Goal: Contribute content: Contribute content

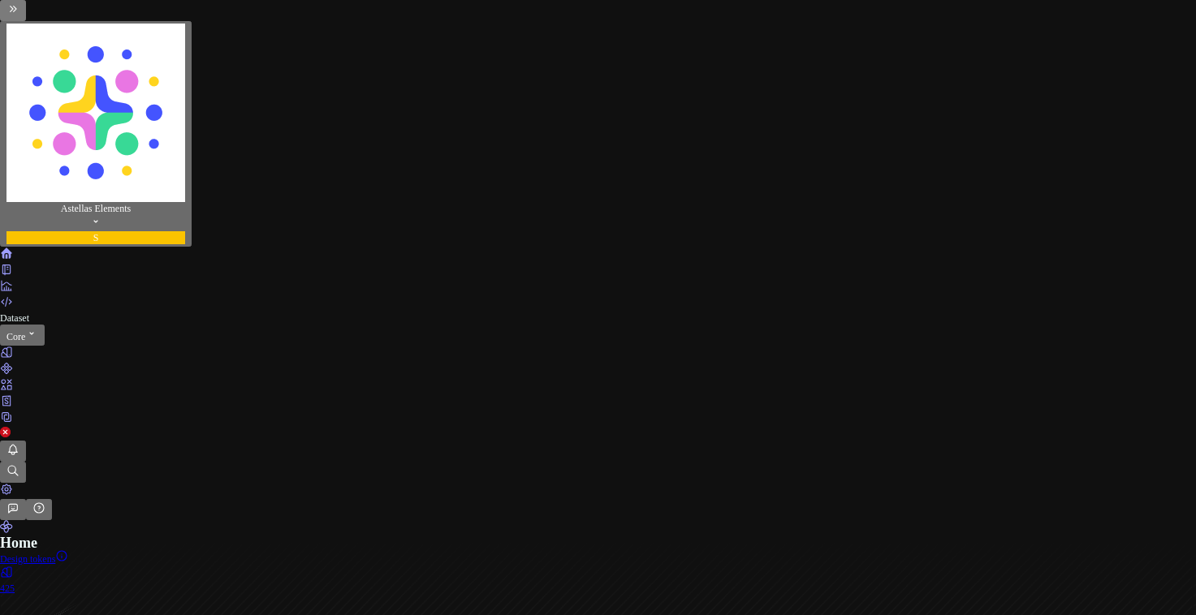
click at [10, 265] on icon "Documentation" at bounding box center [5, 270] width 7 height 10
type textarea "*"
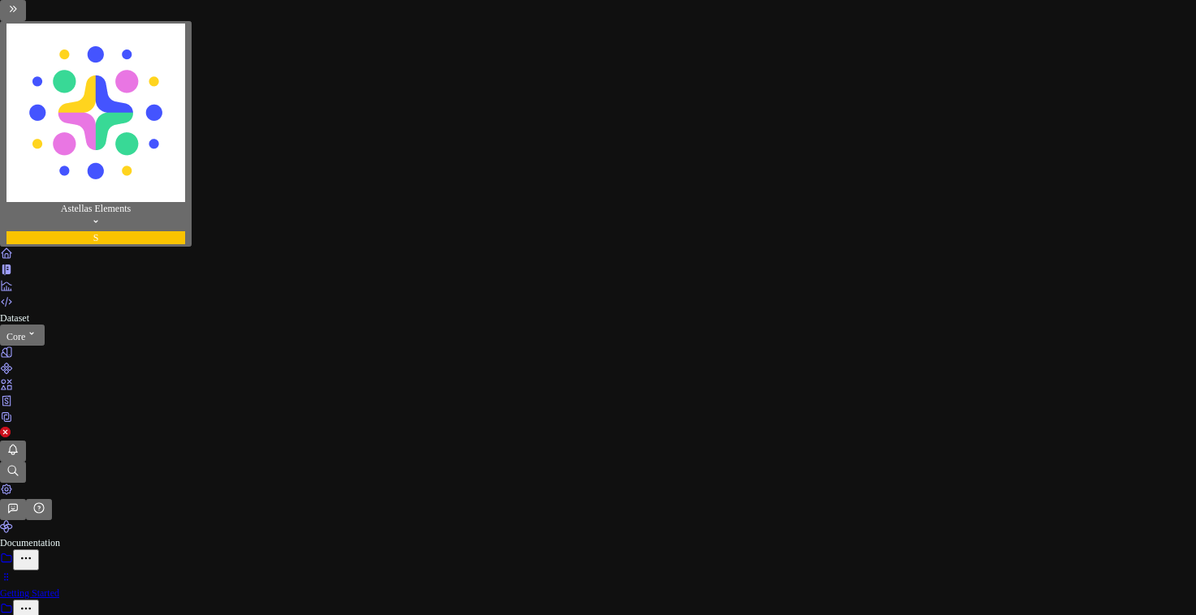
type input "[URL][DOMAIN_NAME]"
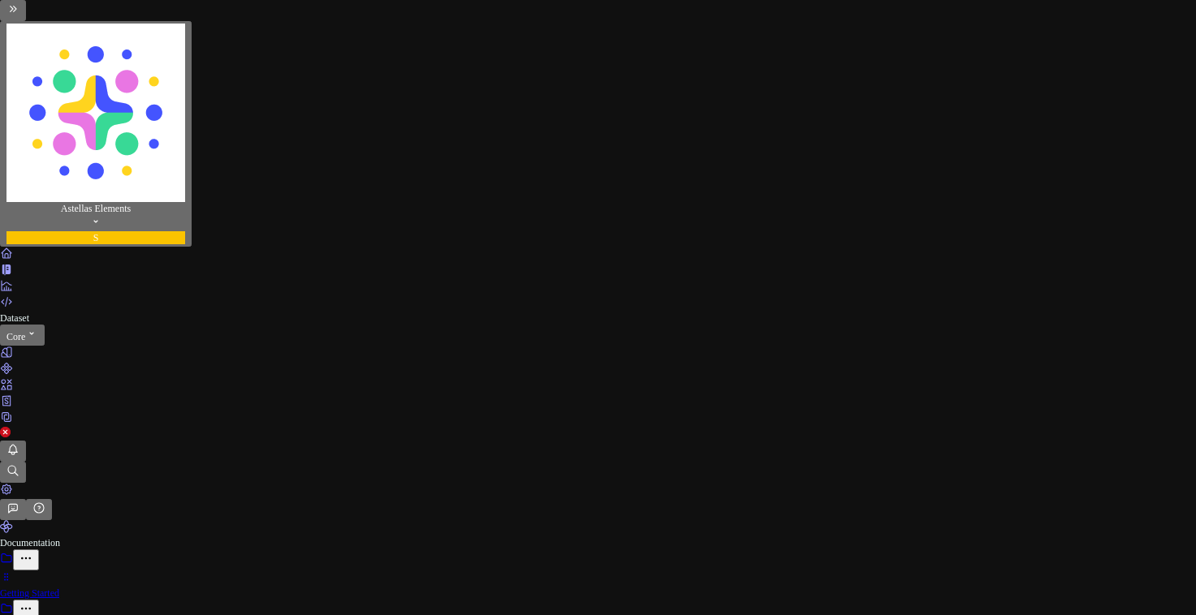
drag, startPoint x: 1013, startPoint y: 170, endPoint x: 1053, endPoint y: 166, distance: 40.0
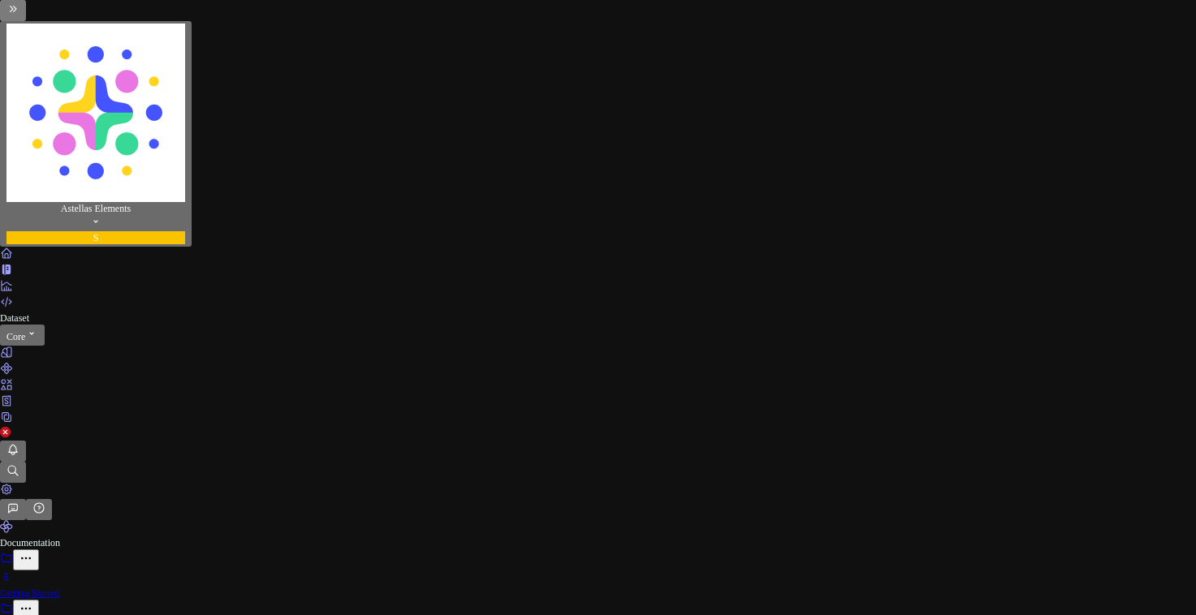
type textarea "*"
type input "[URL][DOMAIN_NAME]"
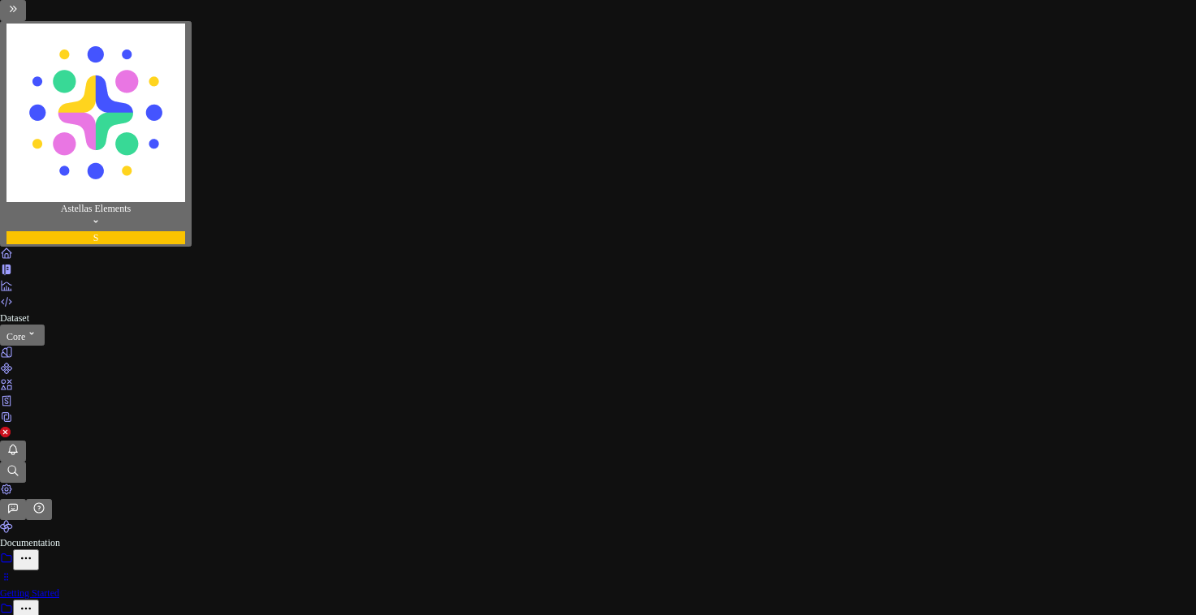
type textarea "*"
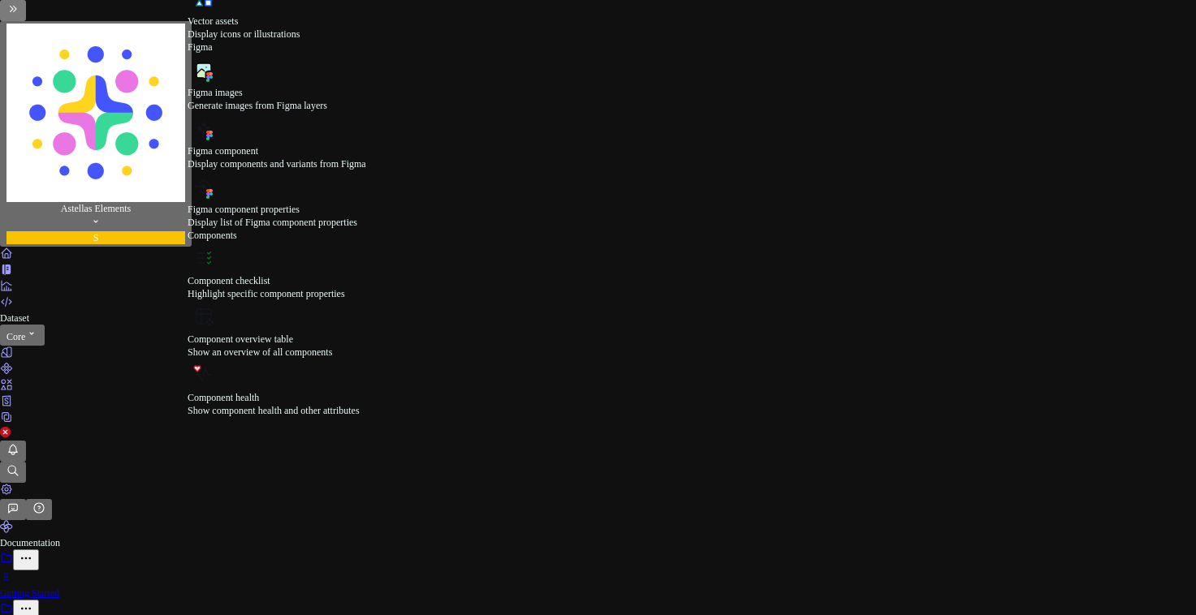
scroll to position [873, 0]
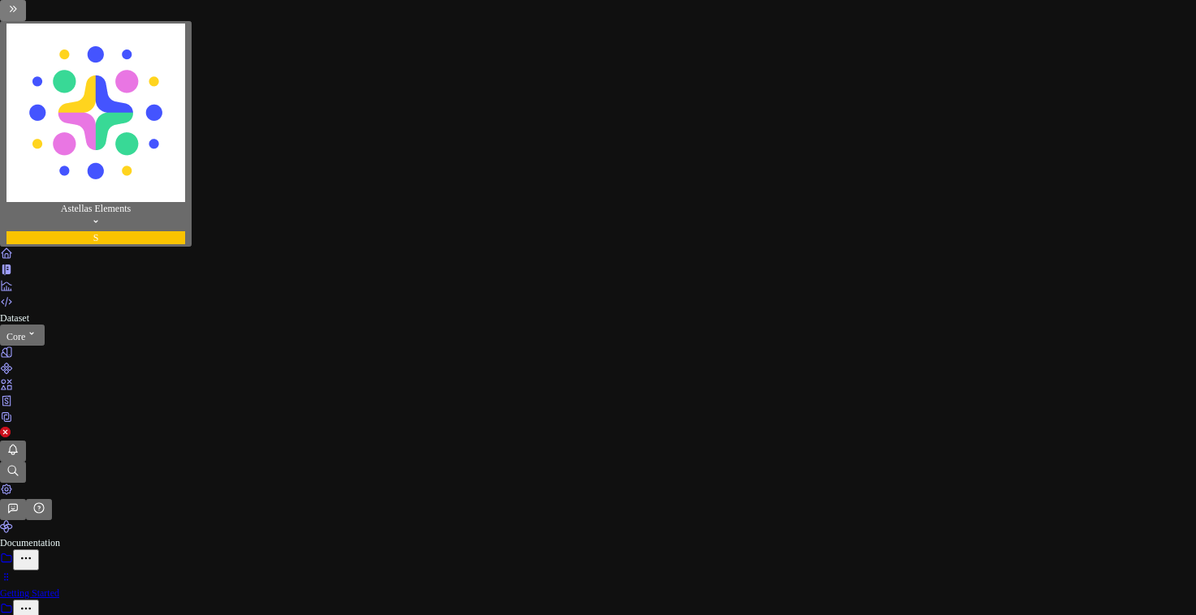
paste input "**********"
type input "**********"
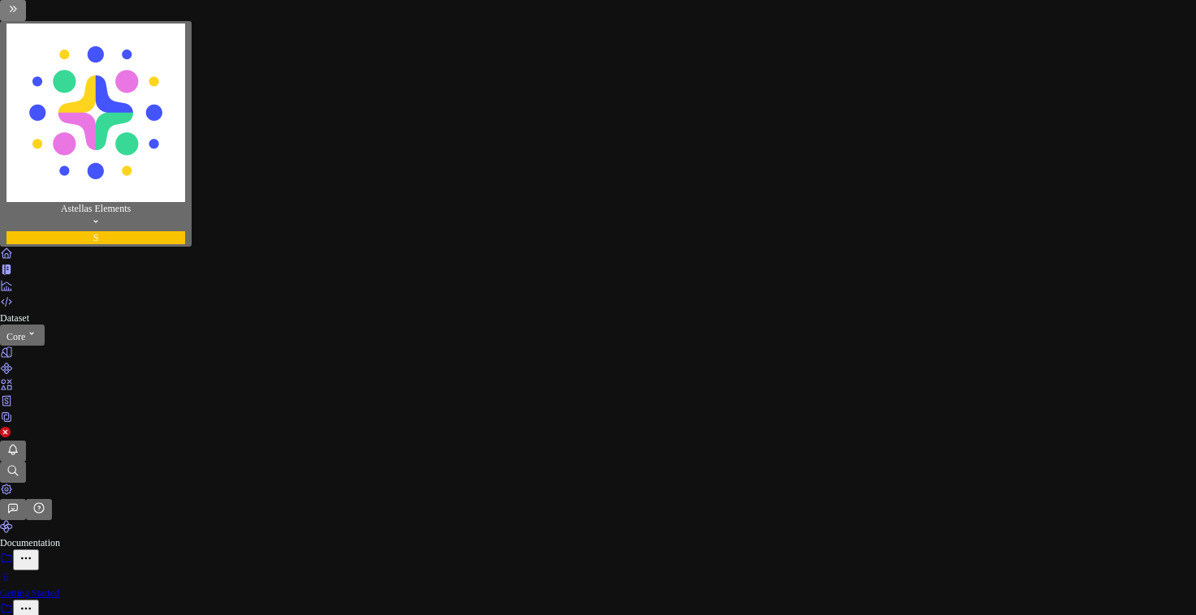
type textarea "*"
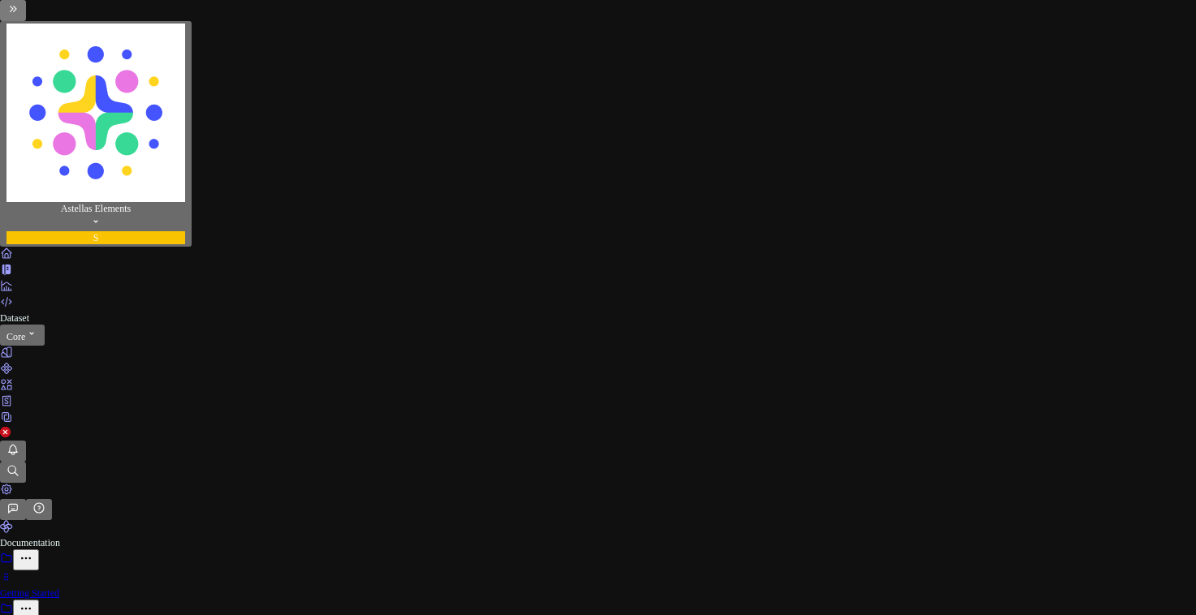
paste input "**********"
type input "**********"
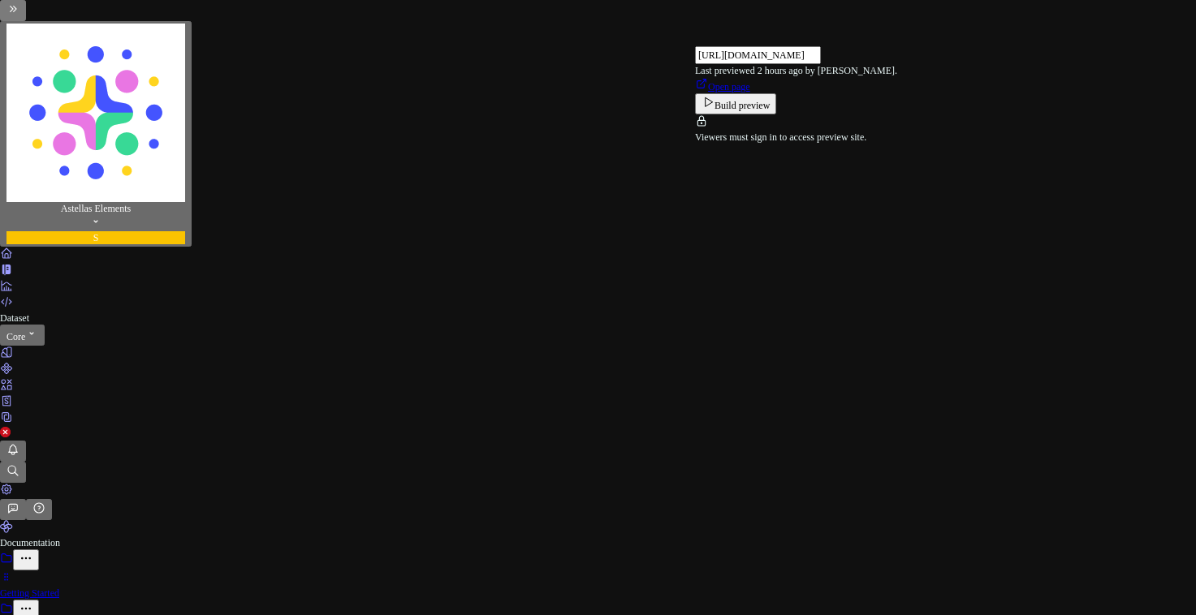
click at [770, 111] on span "Build preview" at bounding box center [741, 105] width 55 height 11
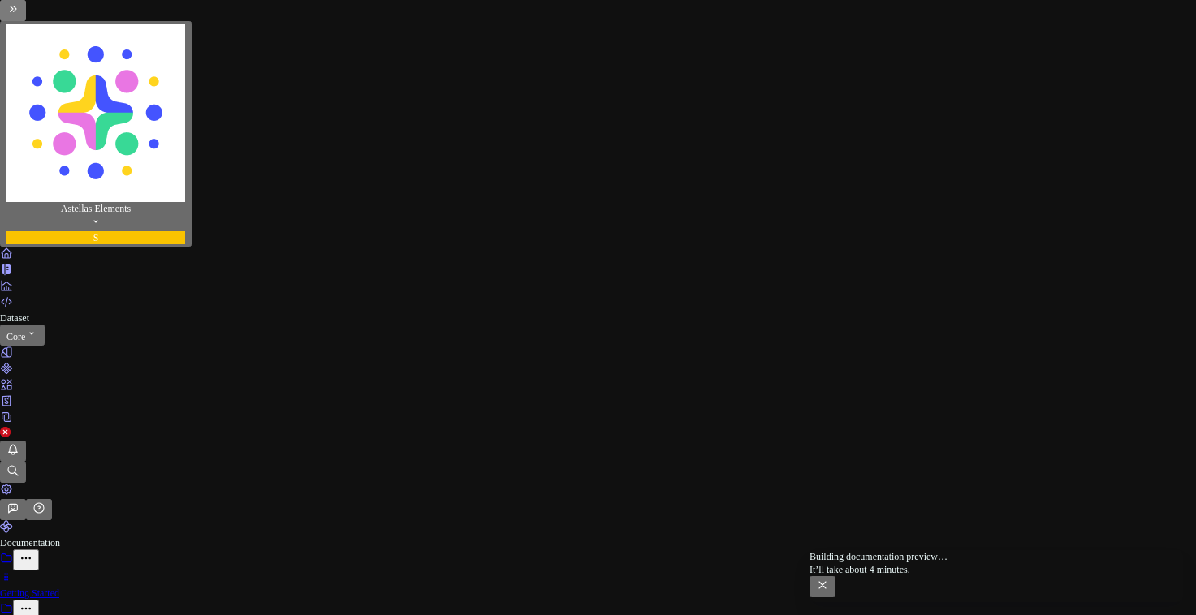
click at [865, 594] on span "Open page" at bounding box center [843, 599] width 42 height 11
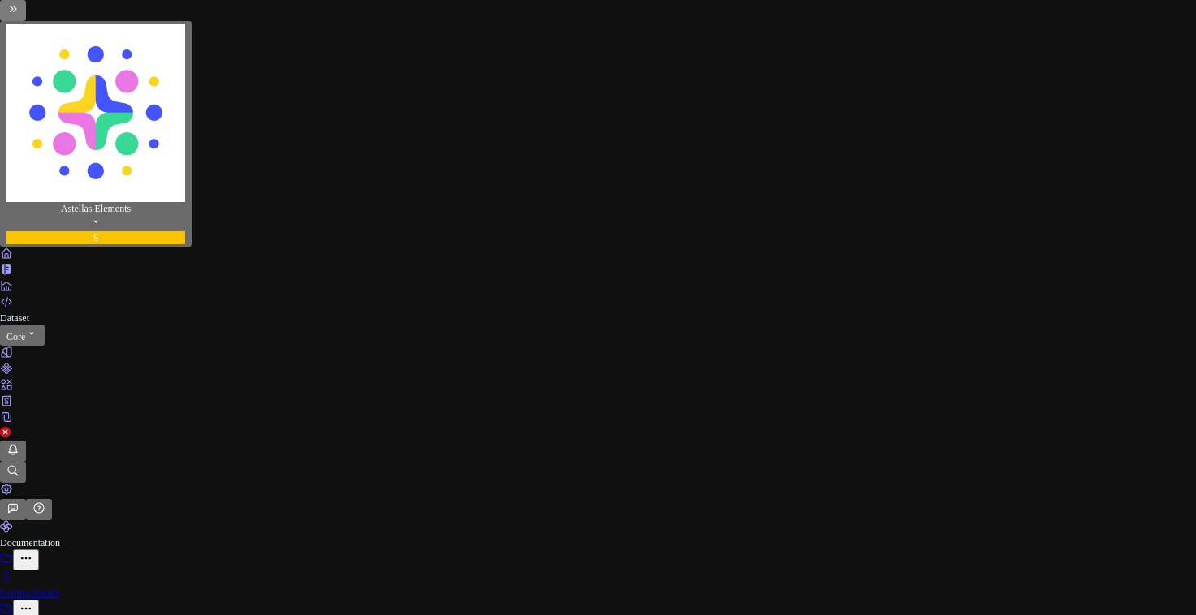
type textarea "*"
type input "[URL][DOMAIN_NAME]"
type textarea "*"
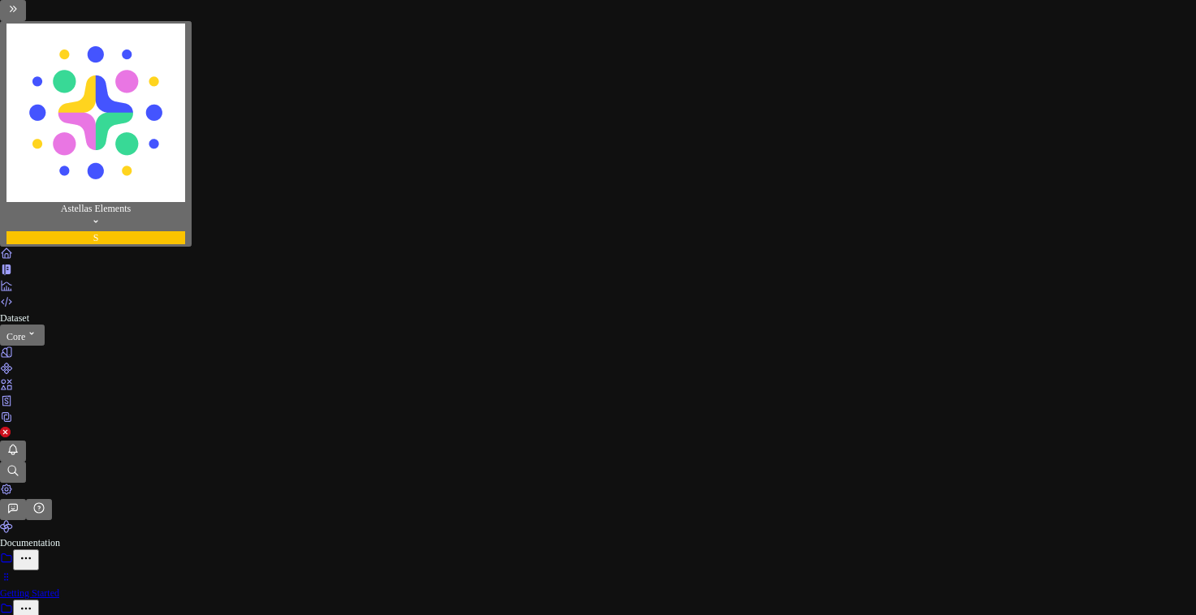
type input "[URL][DOMAIN_NAME]"
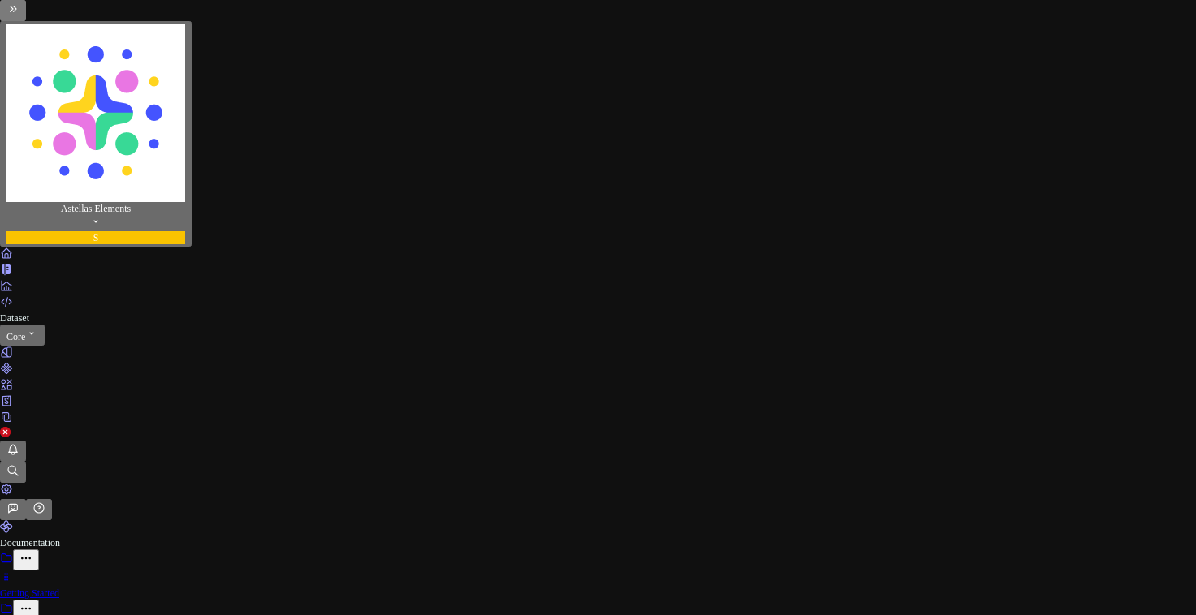
drag, startPoint x: 84, startPoint y: 115, endPoint x: 114, endPoint y: 148, distance: 44.2
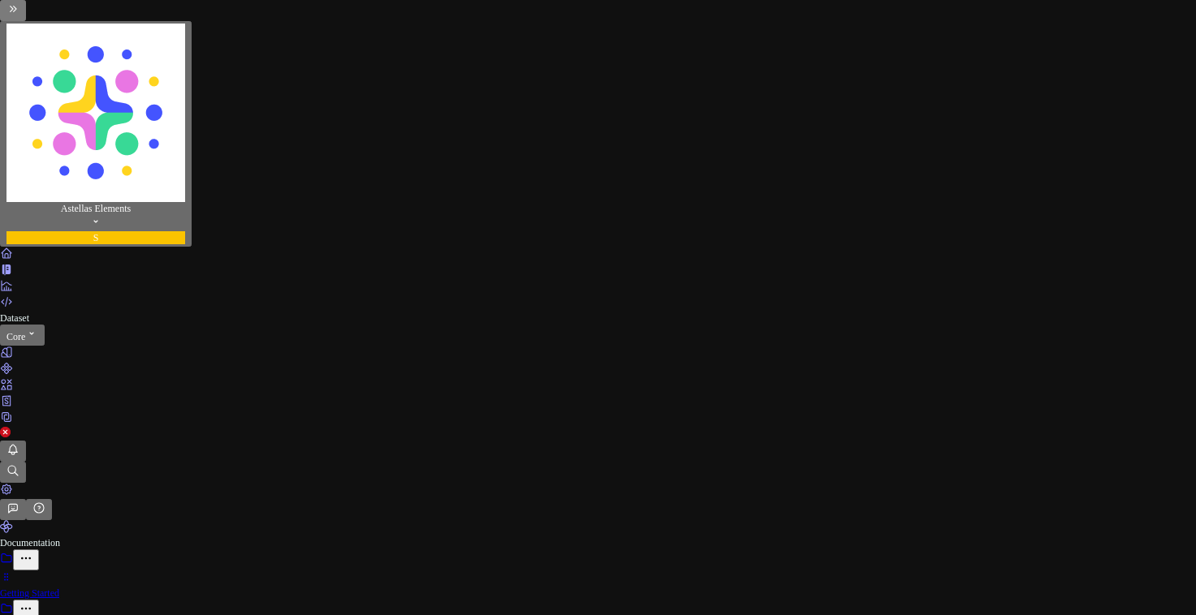
scroll to position [6679, 0]
drag, startPoint x: 81, startPoint y: 108, endPoint x: 75, endPoint y: 120, distance: 13.8
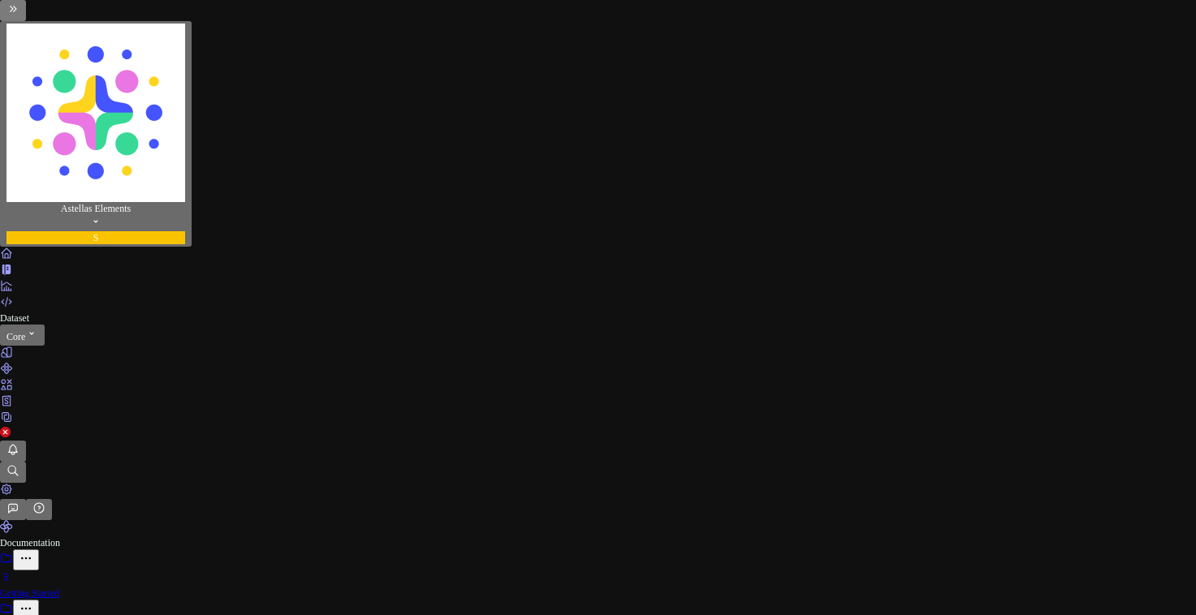
type textarea "*"
type input "[URL][DOMAIN_NAME]"
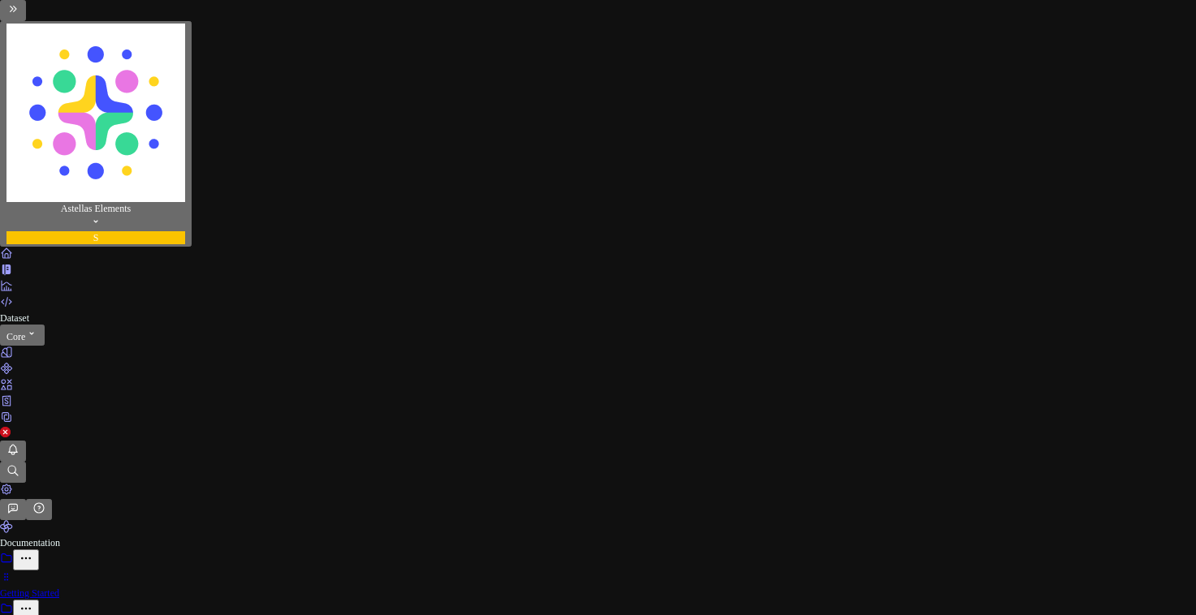
type textarea "*"
type input "[URL][DOMAIN_NAME]"
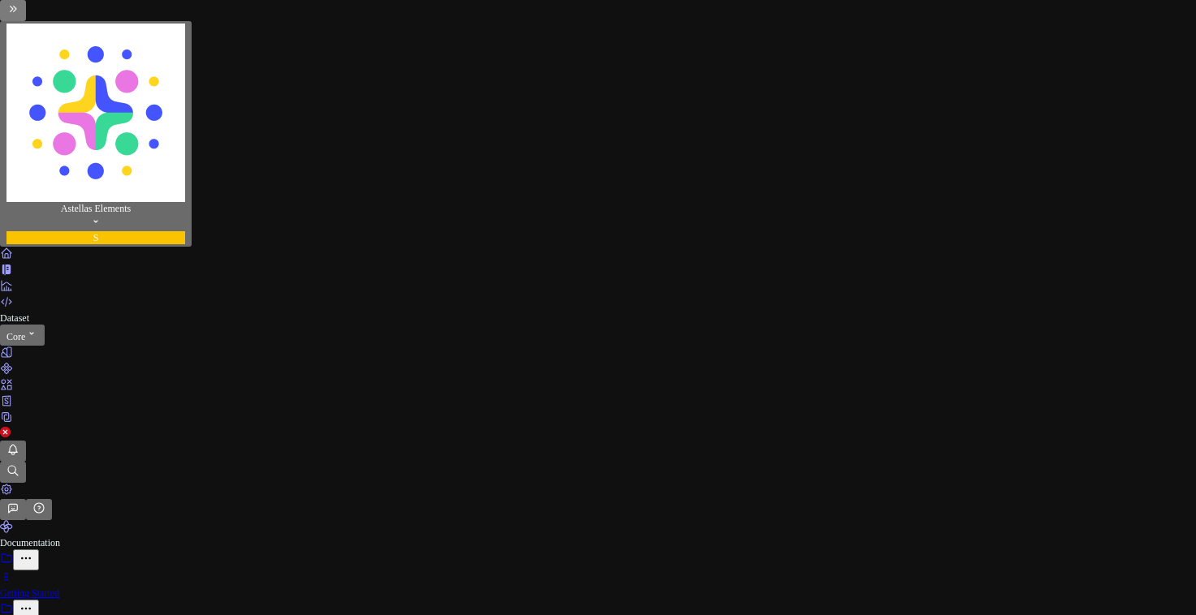
scroll to position [6754, 0]
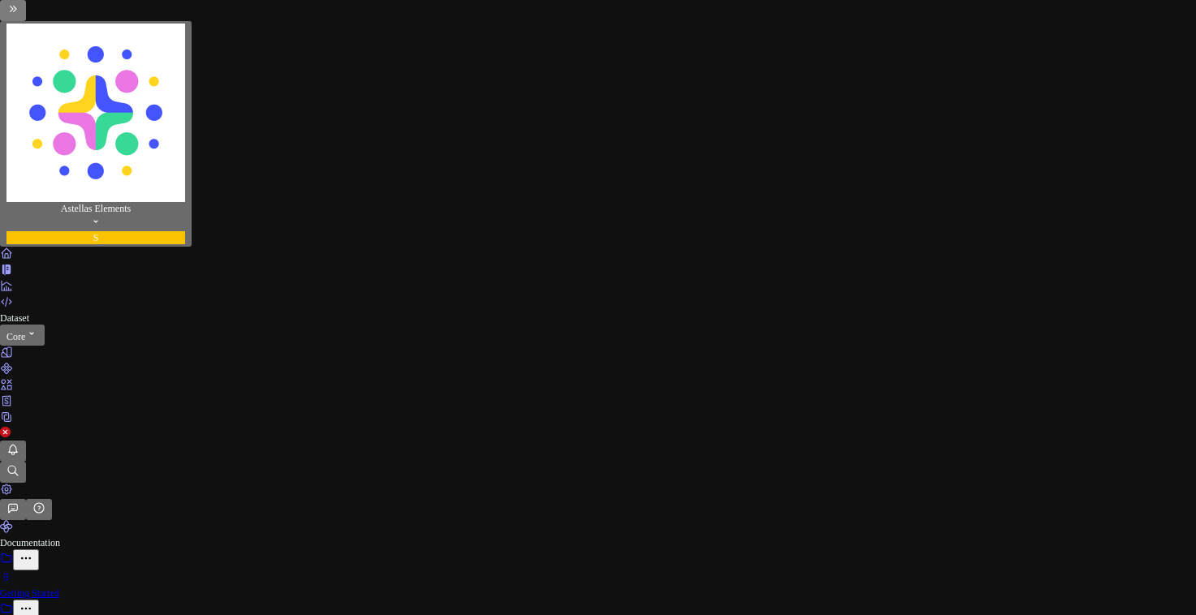
type textarea "*"
type input "[URL][DOMAIN_NAME]"
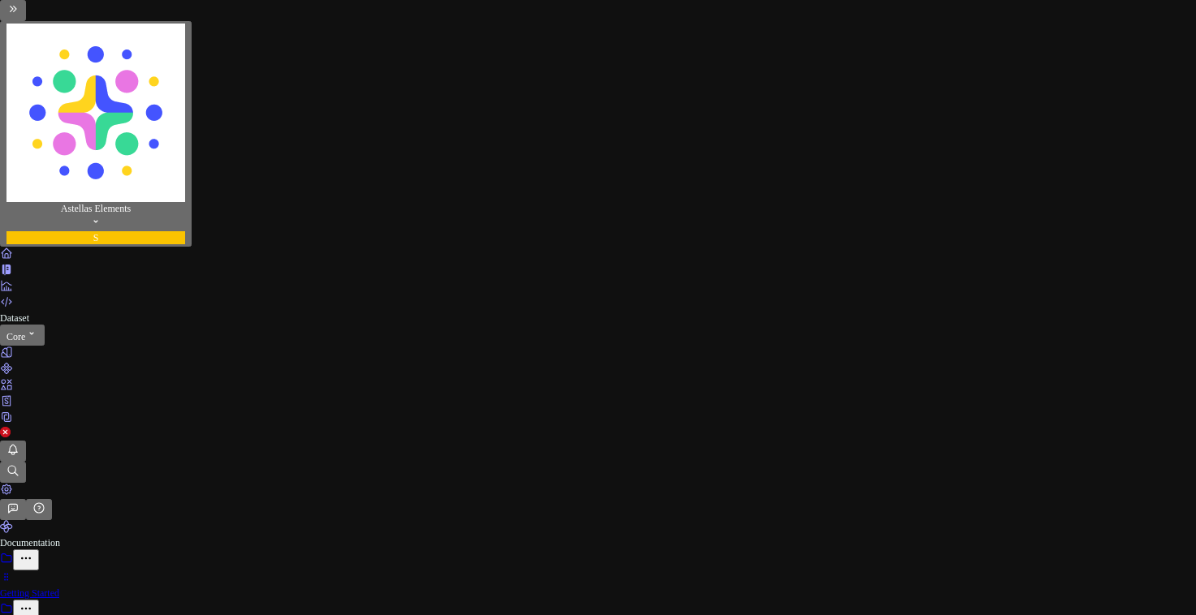
type textarea "*"
type input "[URL][DOMAIN_NAME]"
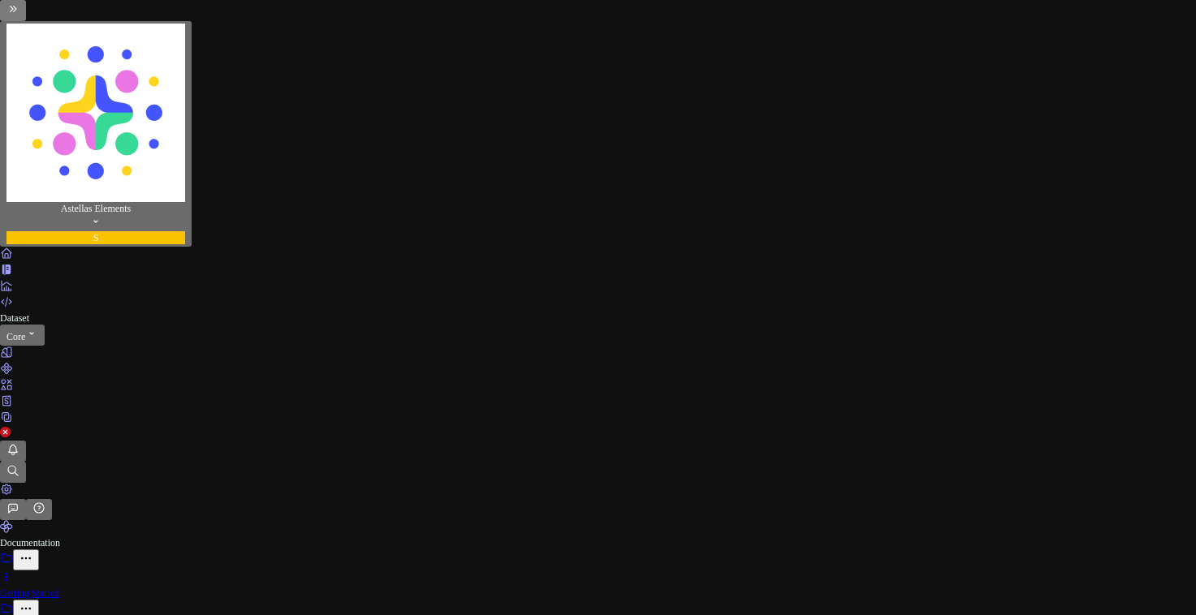
drag, startPoint x: 284, startPoint y: 111, endPoint x: 295, endPoint y: 140, distance: 30.3
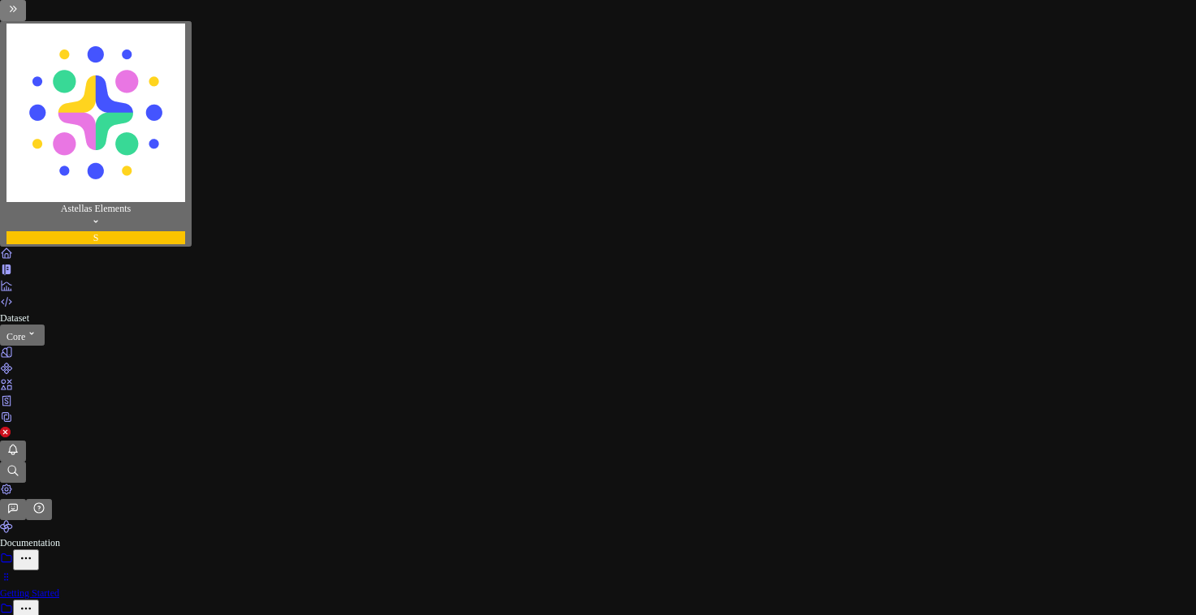
scroll to position [773, 0]
type textarea "*"
type input "[URL][DOMAIN_NAME]"
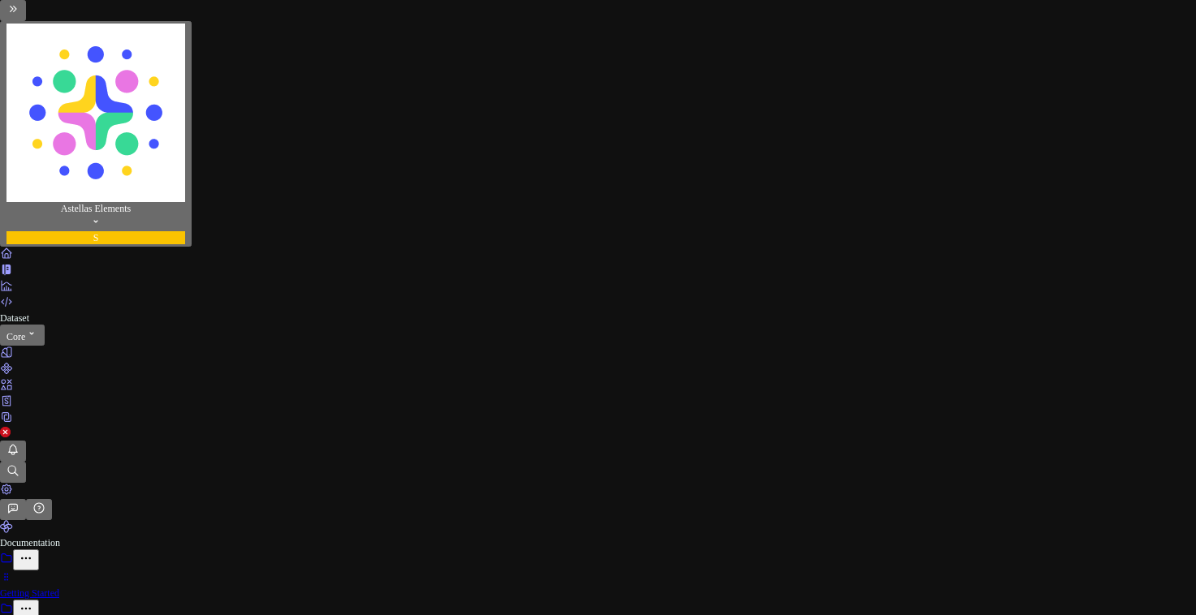
type textarea "*"
type input "[URL][DOMAIN_NAME]"
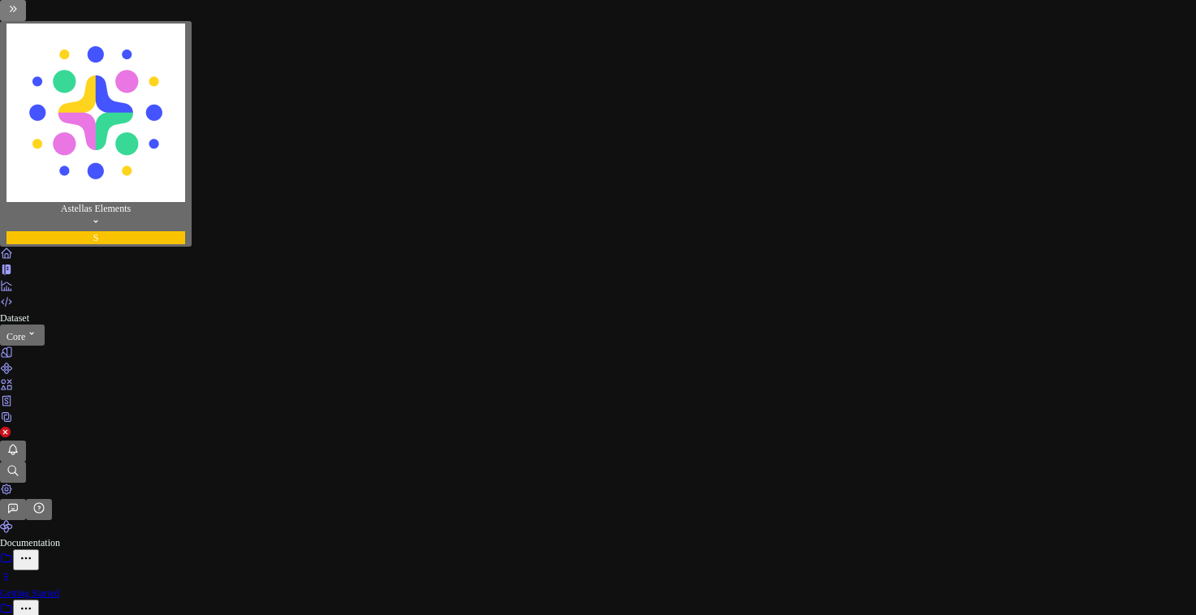
scroll to position [7296, 0]
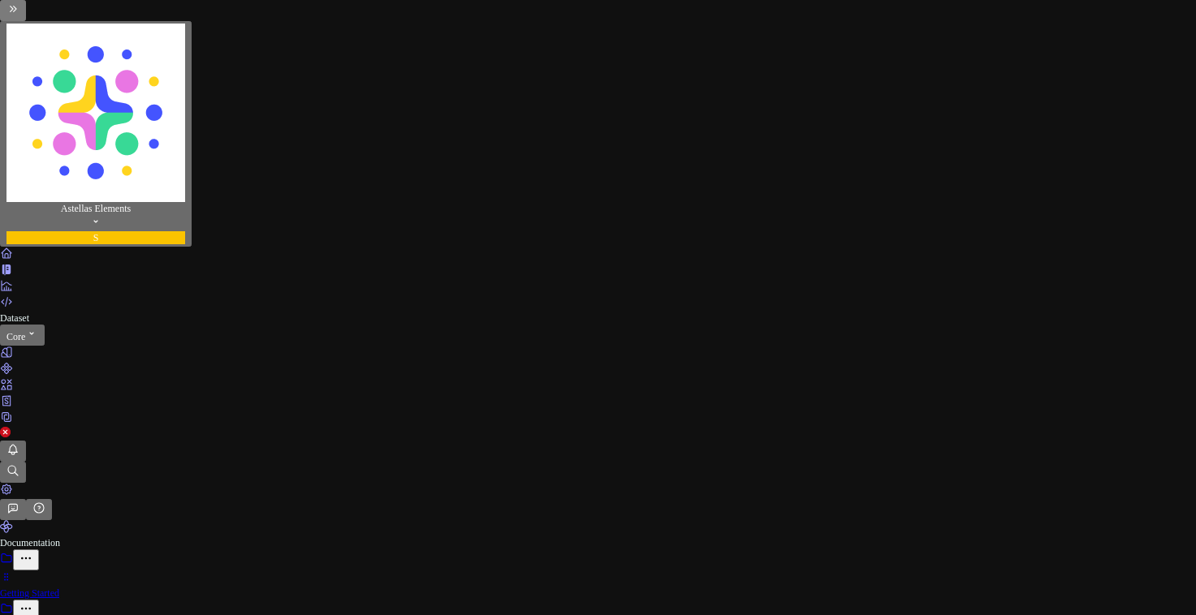
scroll to position [828, 0]
type textarea "*"
type input "[URL][DOMAIN_NAME]"
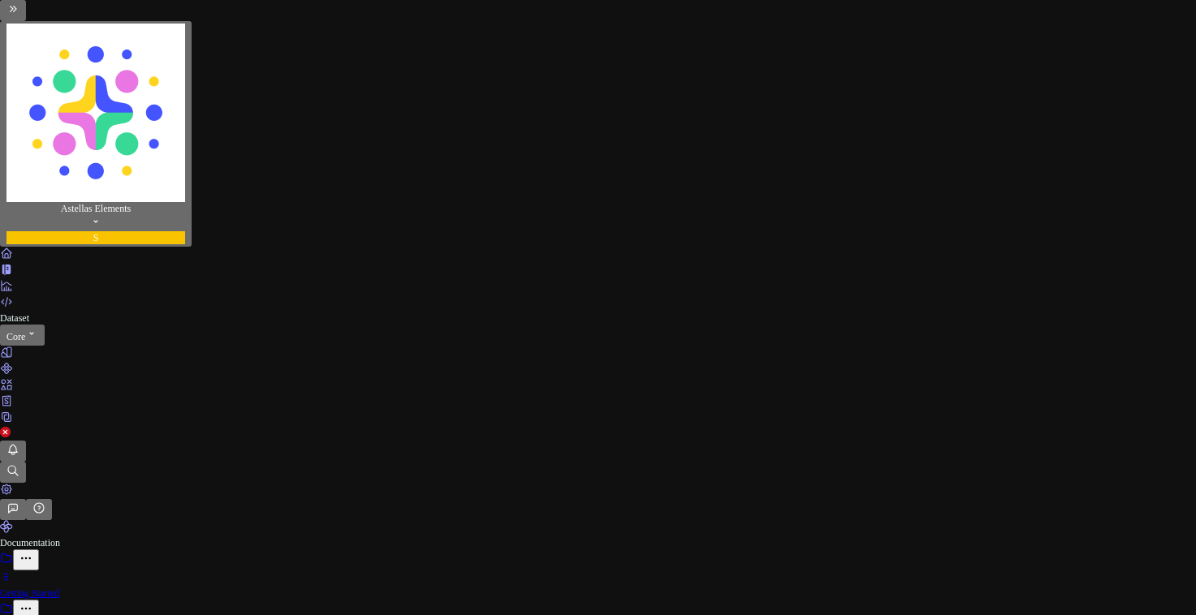
type textarea "*"
type input "[URL][DOMAIN_NAME]"
type textarea "*"
